Goal: Information Seeking & Learning: Learn about a topic

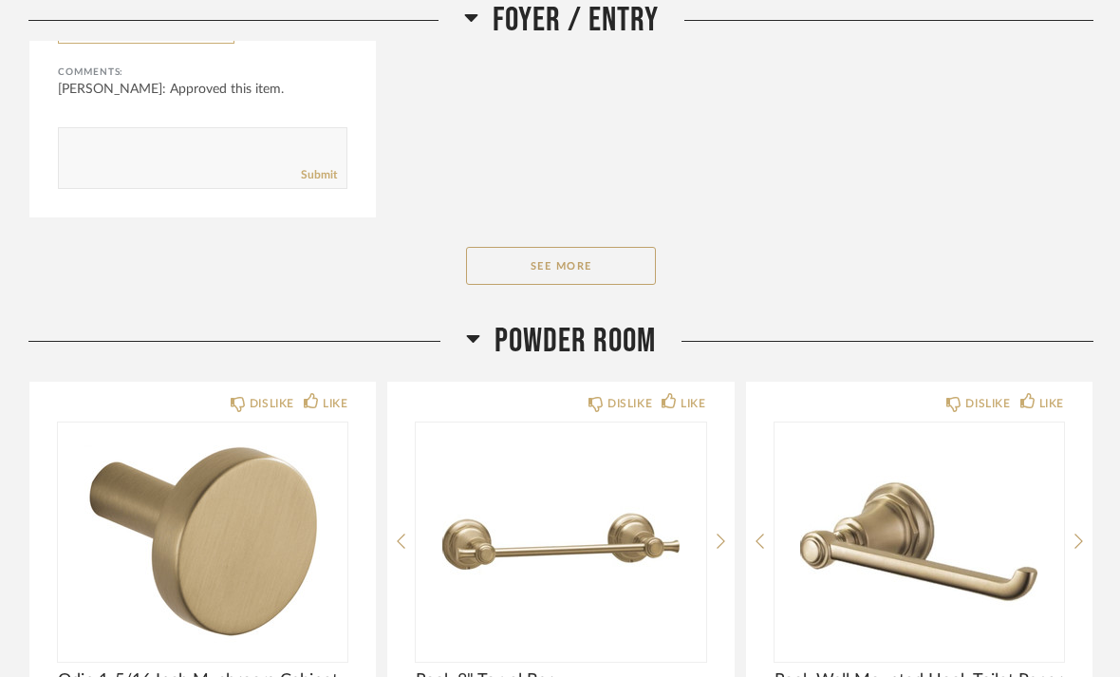
scroll to position [5527, 0]
click at [565, 266] on button "See More" at bounding box center [561, 266] width 190 height 38
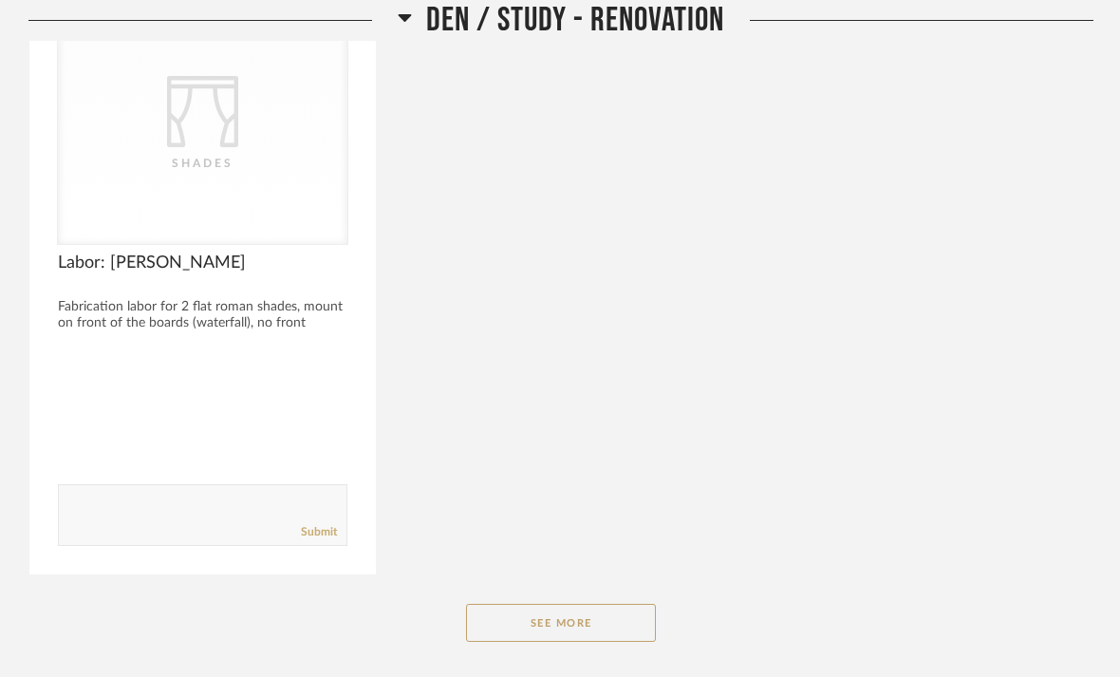
scroll to position [8753, 0]
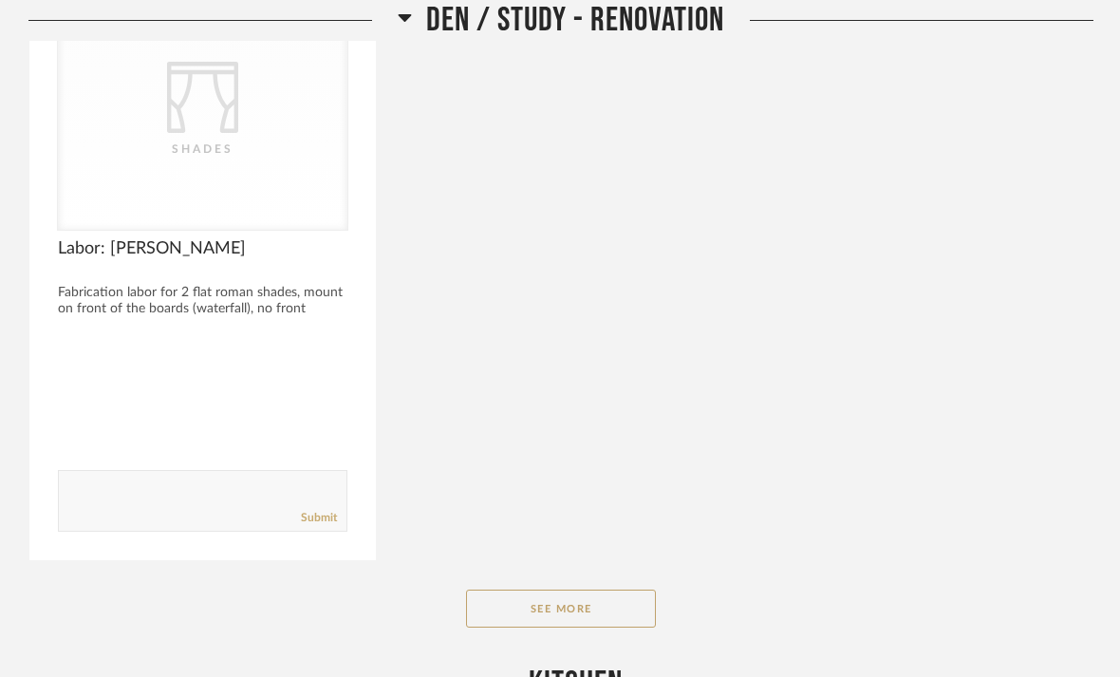
click at [570, 607] on button "See More" at bounding box center [561, 608] width 190 height 38
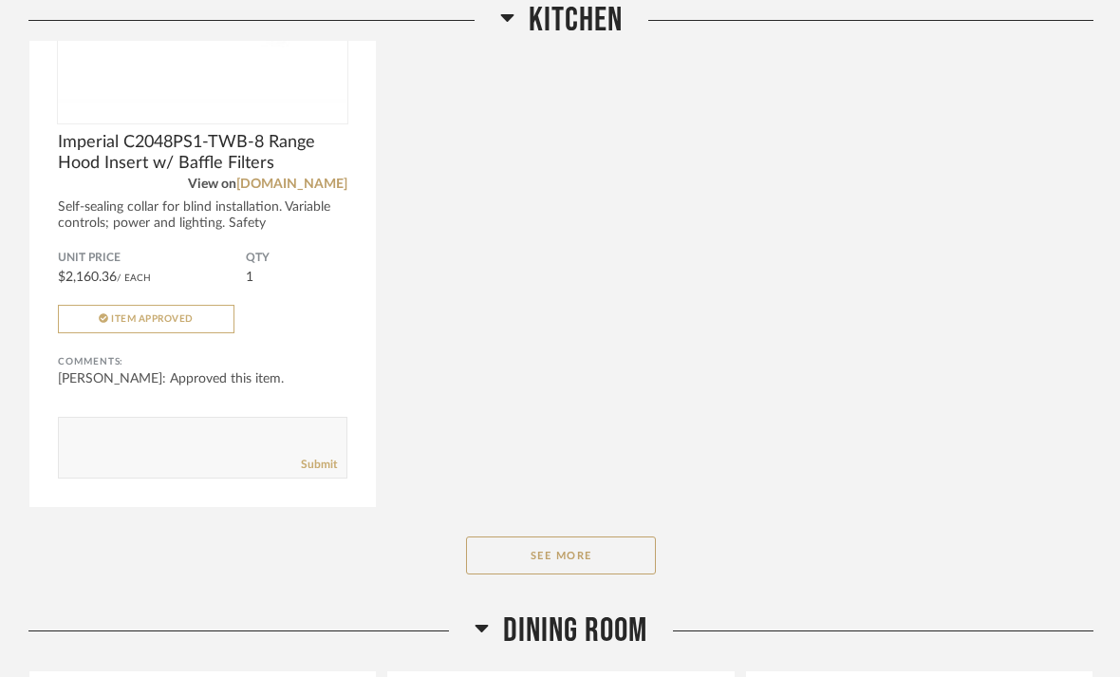
click at [582, 571] on button "See More" at bounding box center [561, 556] width 190 height 38
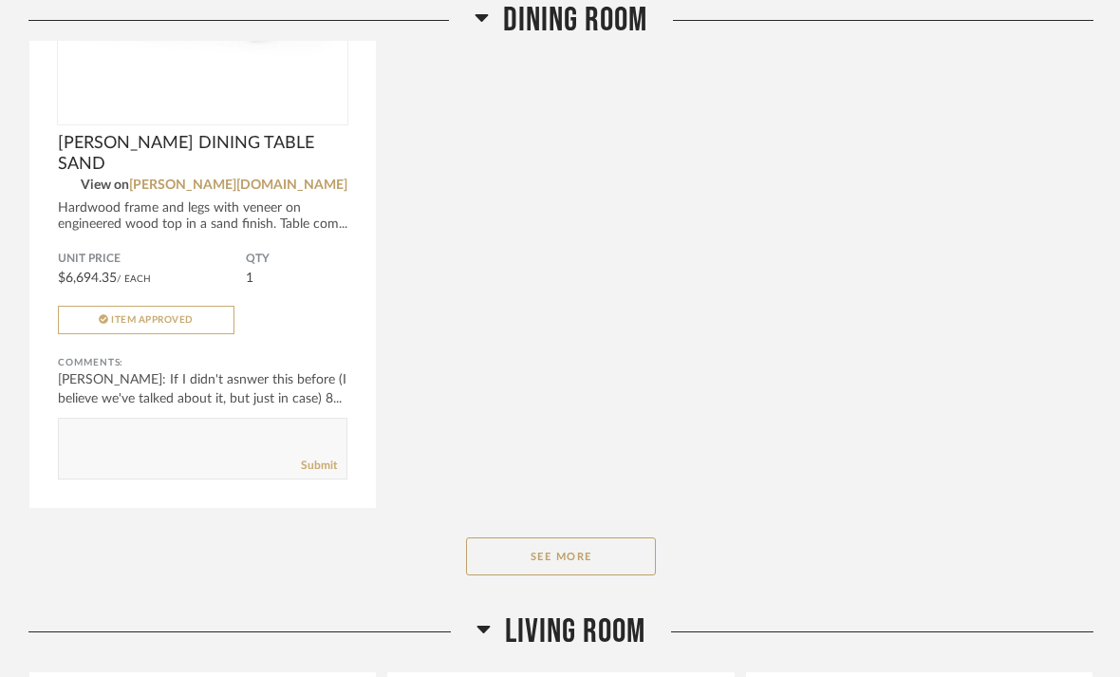
click at [579, 570] on button "See More" at bounding box center [561, 557] width 190 height 38
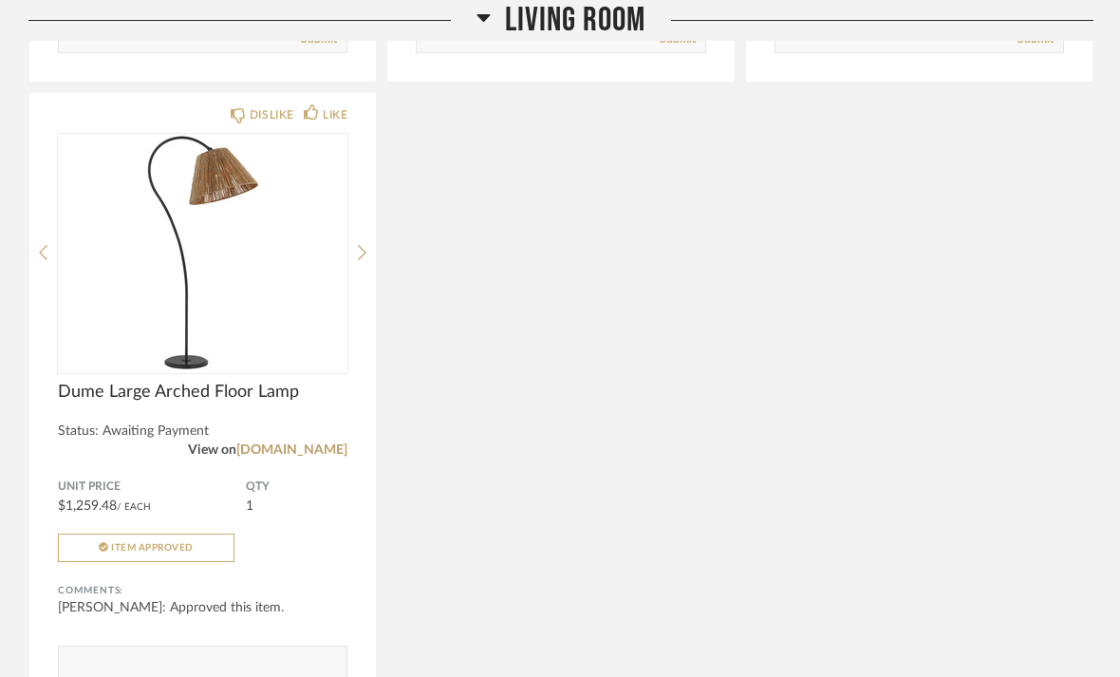
scroll to position [17765, 0]
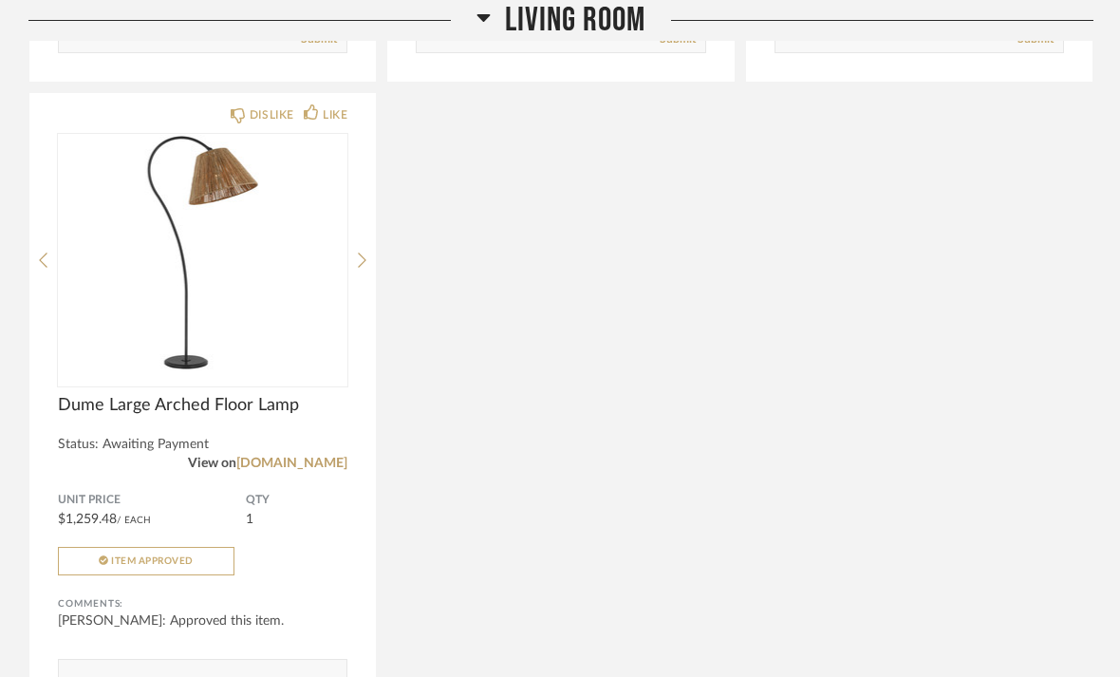
click at [0, 0] on img at bounding box center [0, 0] width 0 height 0
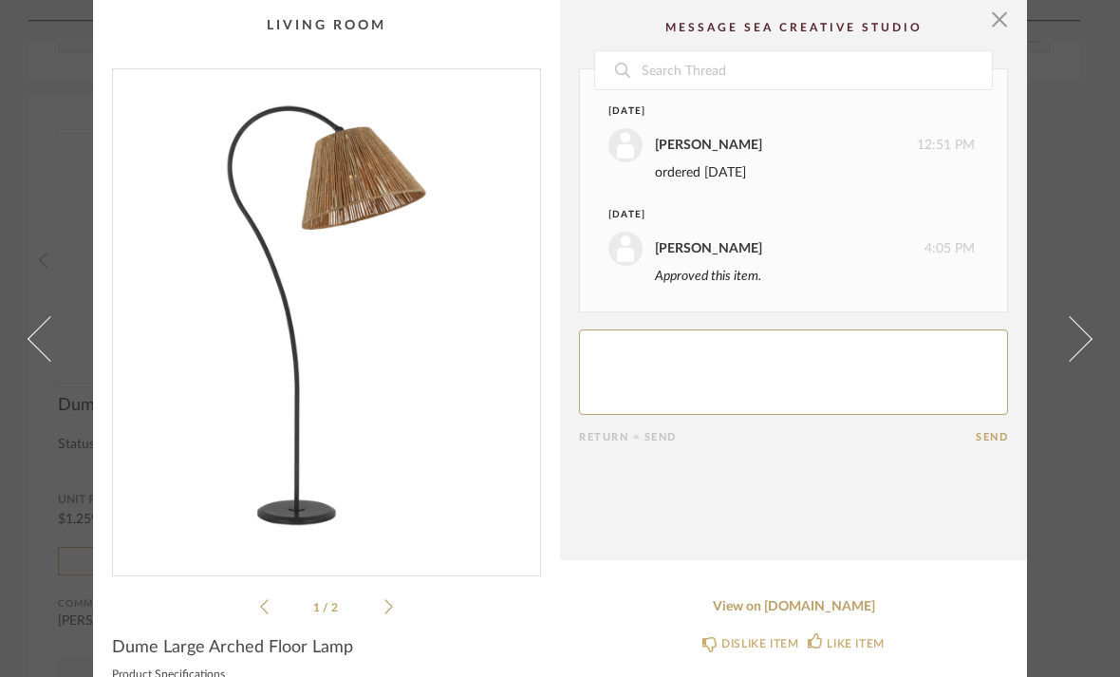
scroll to position [0, 0]
click at [1007, 25] on span "button" at bounding box center [999, 19] width 38 height 38
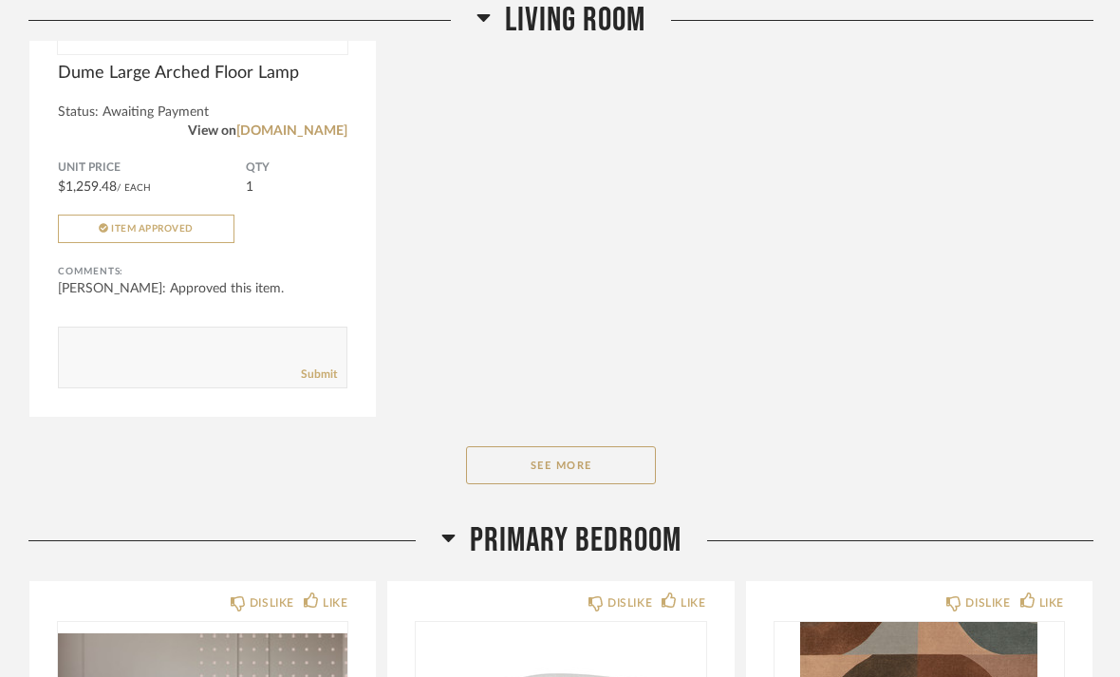
scroll to position [18124, 0]
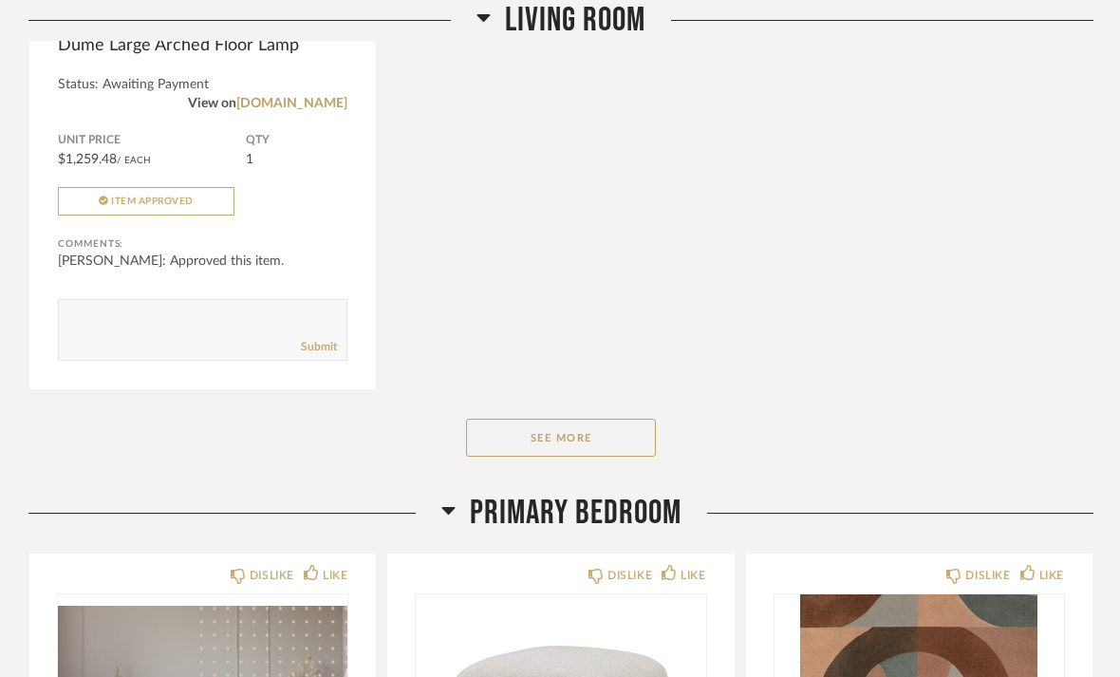
click at [567, 458] on button "See More" at bounding box center [561, 439] width 190 height 38
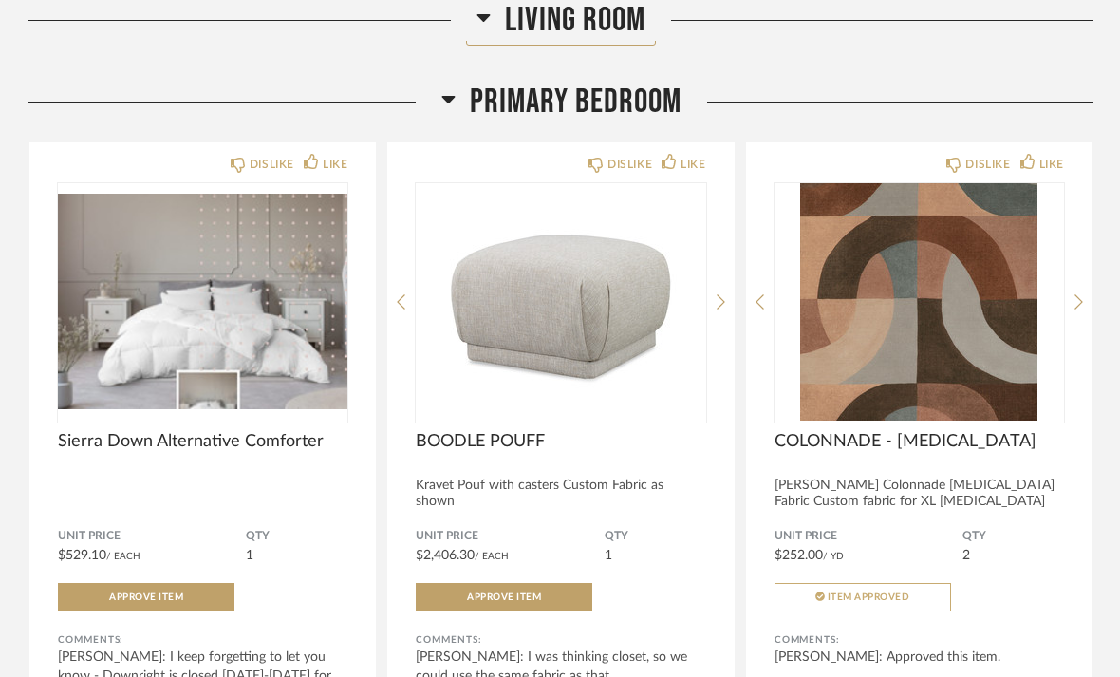
scroll to position [21863, 0]
click at [527, 510] on div "Kravet Pouf with casters Custom Fabric as shown" at bounding box center [560, 493] width 289 height 32
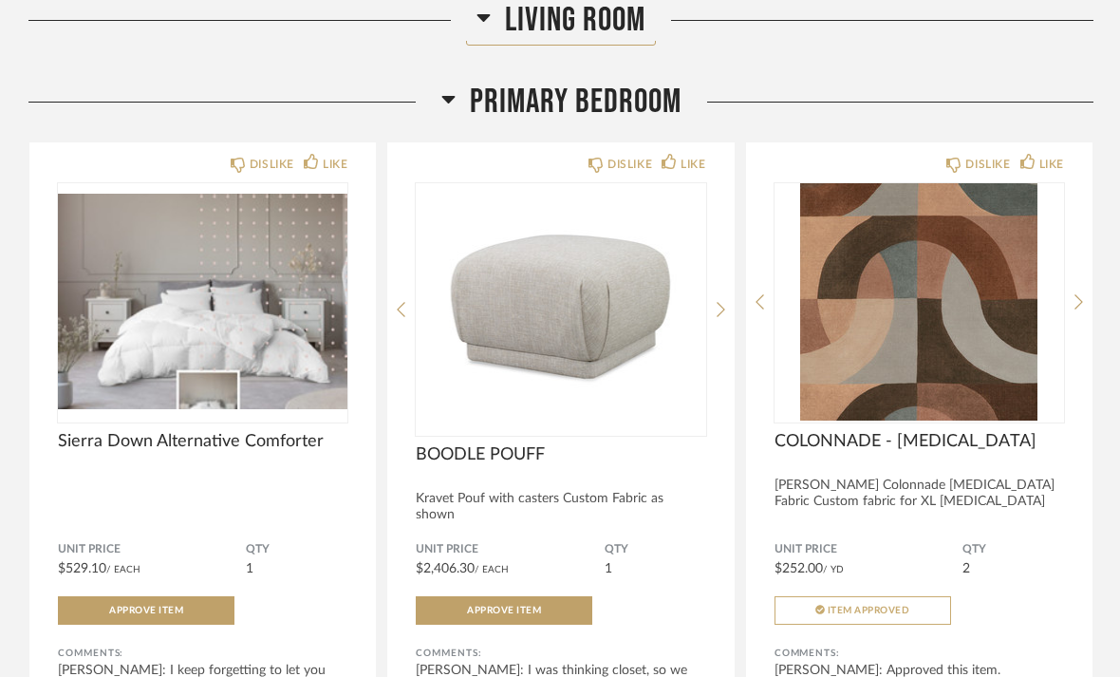
click at [0, 0] on img at bounding box center [0, 0] width 0 height 0
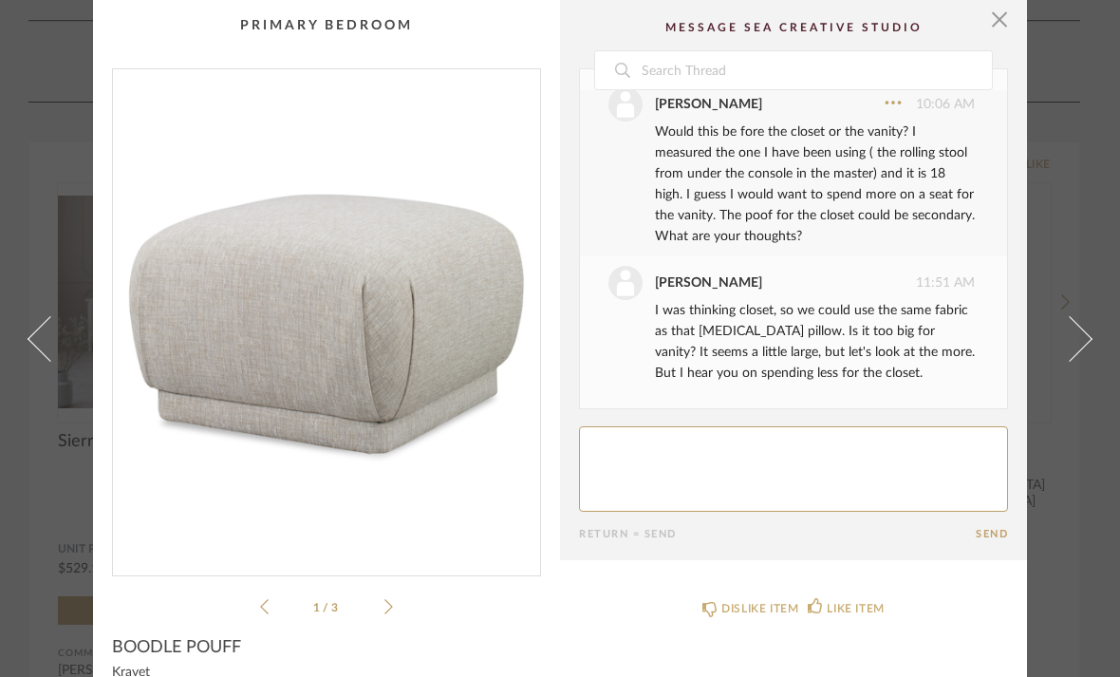
scroll to position [0, 0]
click at [999, 15] on span "button" at bounding box center [999, 19] width 38 height 38
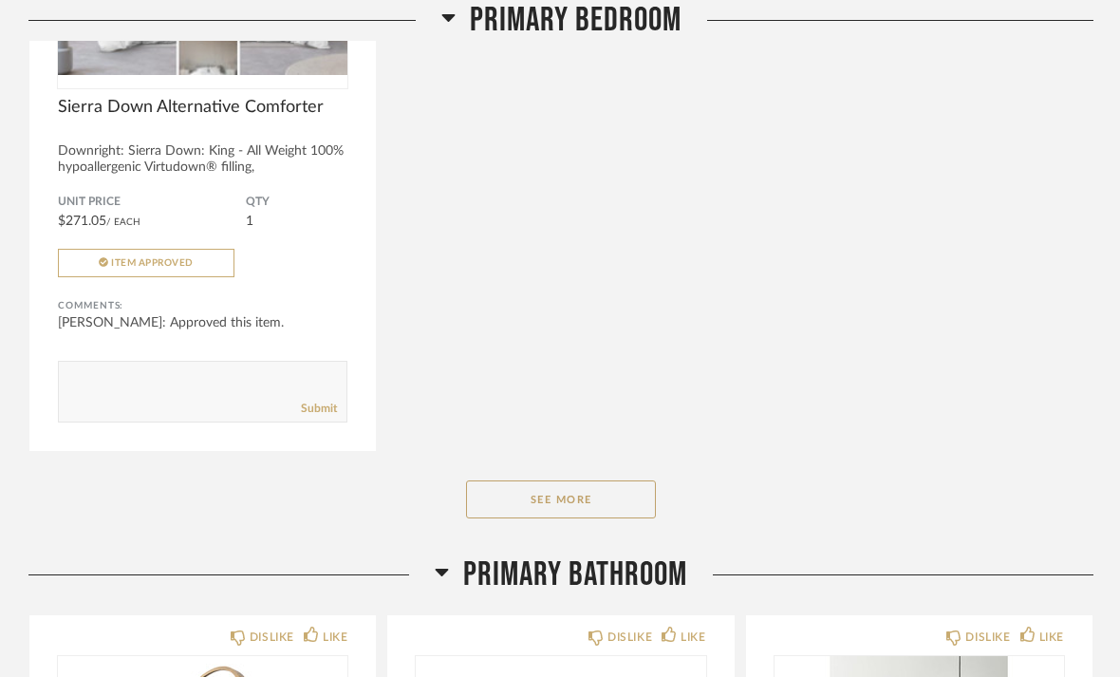
scroll to position [22865, 0]
click at [570, 518] on button "See More" at bounding box center [561, 499] width 190 height 38
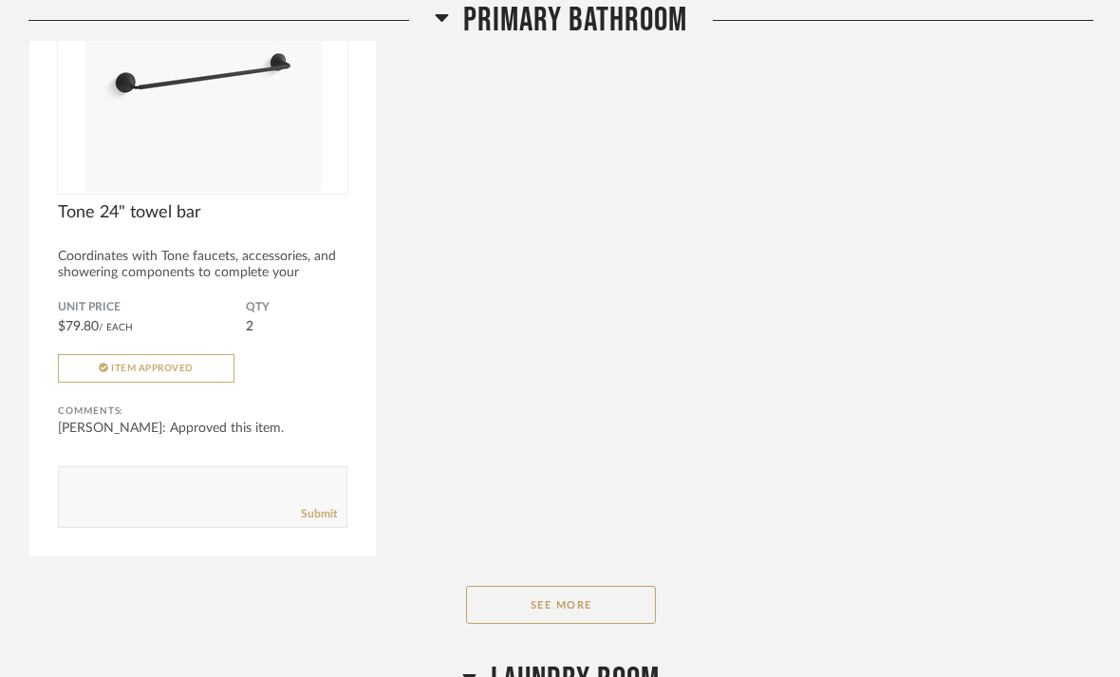
scroll to position [26913, 0]
click at [567, 626] on button "See More" at bounding box center [561, 607] width 190 height 38
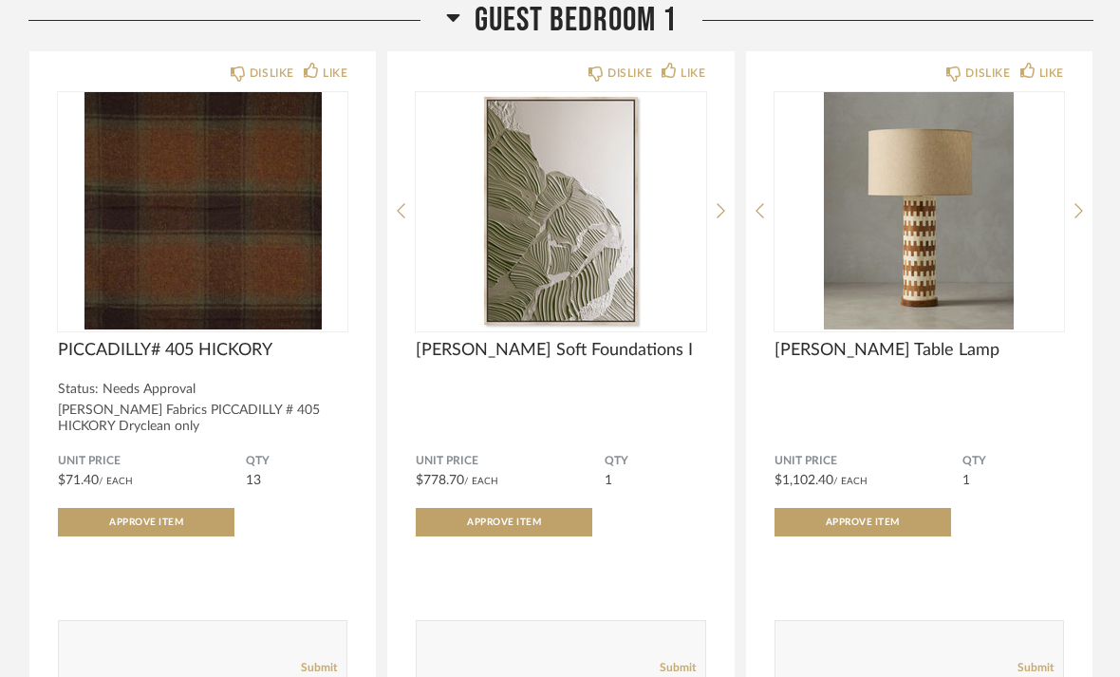
scroll to position [30303, 0]
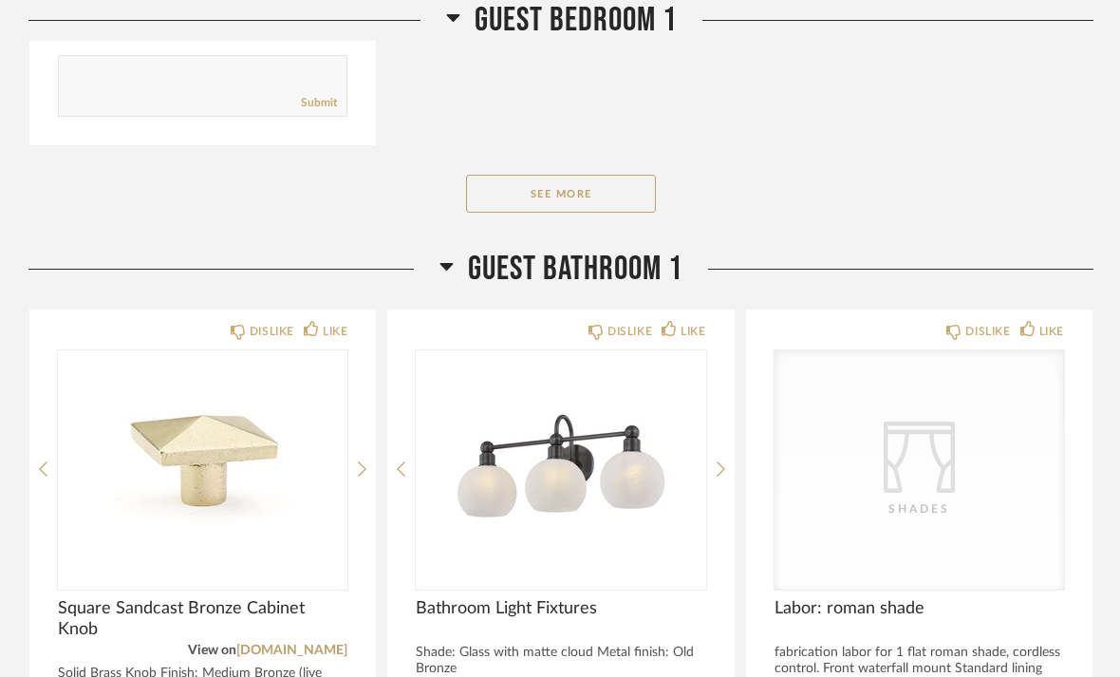
click at [557, 214] on button "See More" at bounding box center [561, 195] width 190 height 38
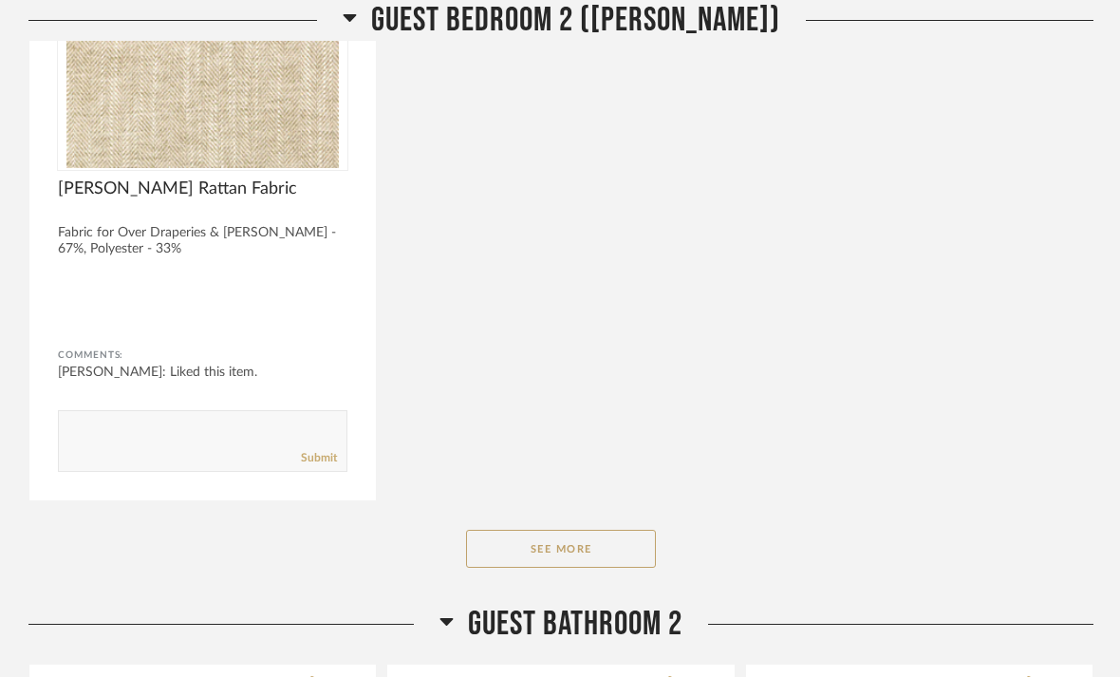
scroll to position [36002, 0]
click at [563, 570] on button "See More" at bounding box center [561, 551] width 190 height 38
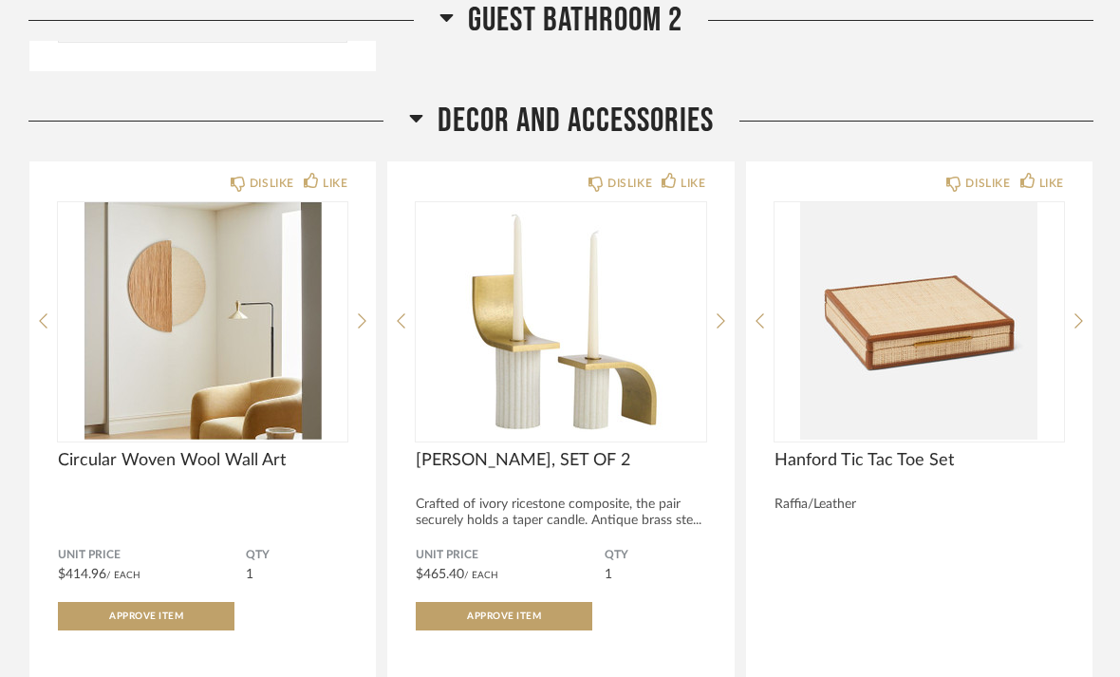
scroll to position [38542, 0]
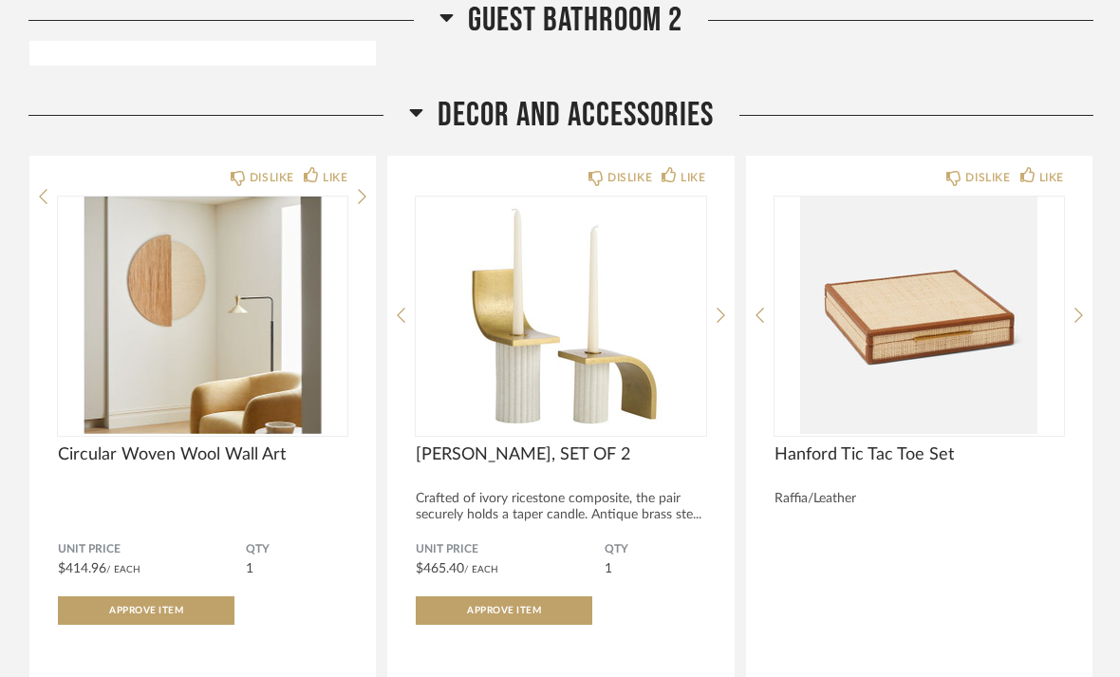
click at [0, 0] on img at bounding box center [0, 0] width 0 height 0
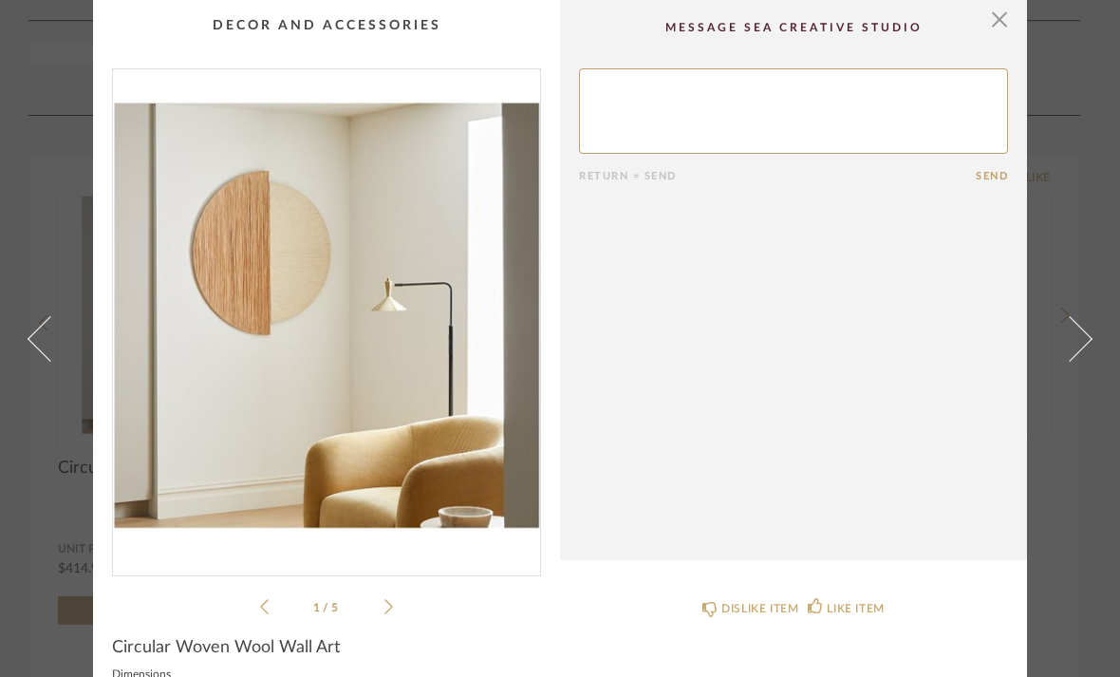
scroll to position [0, 0]
click at [1001, 28] on span "button" at bounding box center [999, 19] width 38 height 38
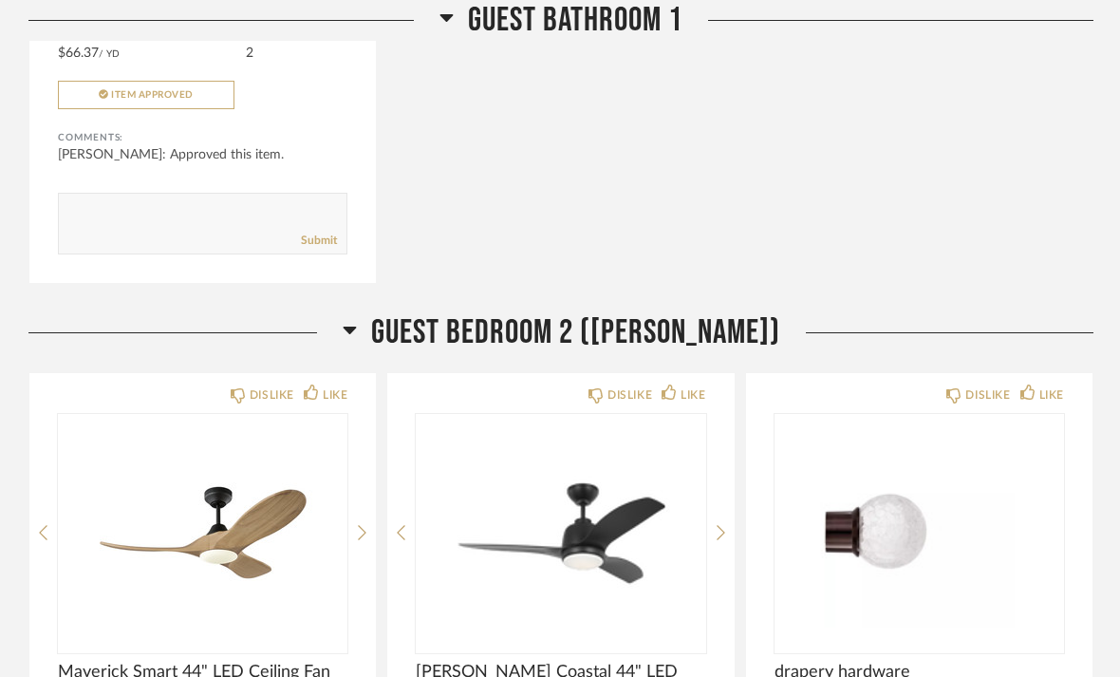
scroll to position [34868, 0]
